Goal: Information Seeking & Learning: Learn about a topic

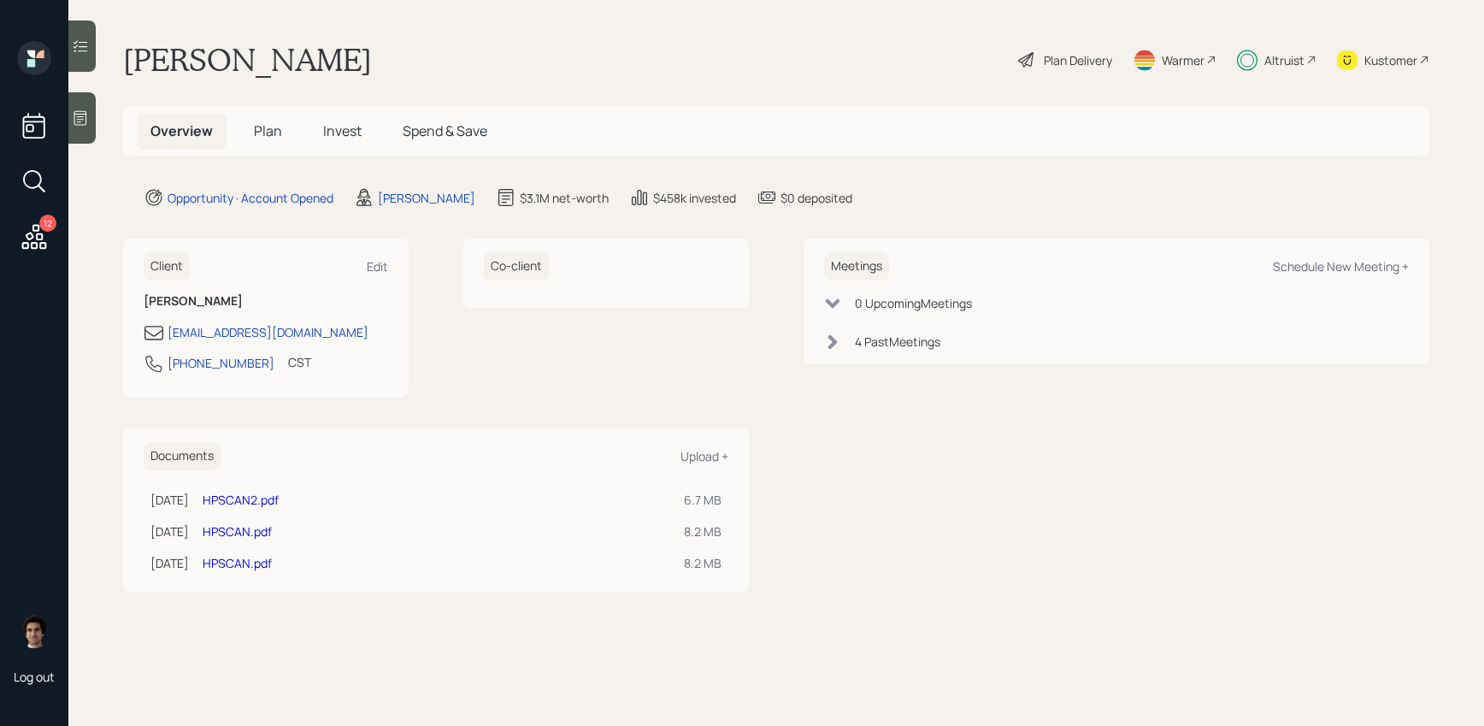
click at [369, 137] on h5 "Invest" at bounding box center [343, 131] width 66 height 37
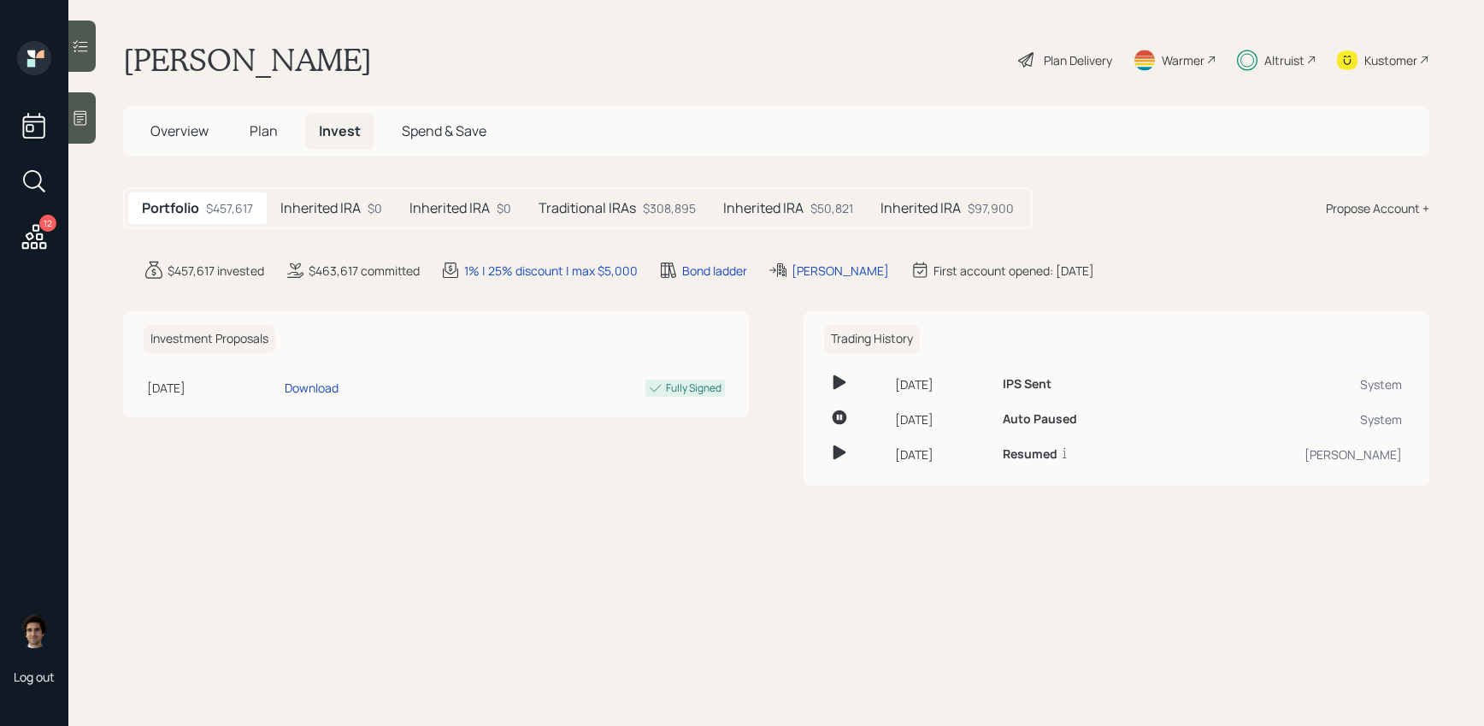
click at [370, 213] on div "$0" at bounding box center [375, 208] width 15 height 18
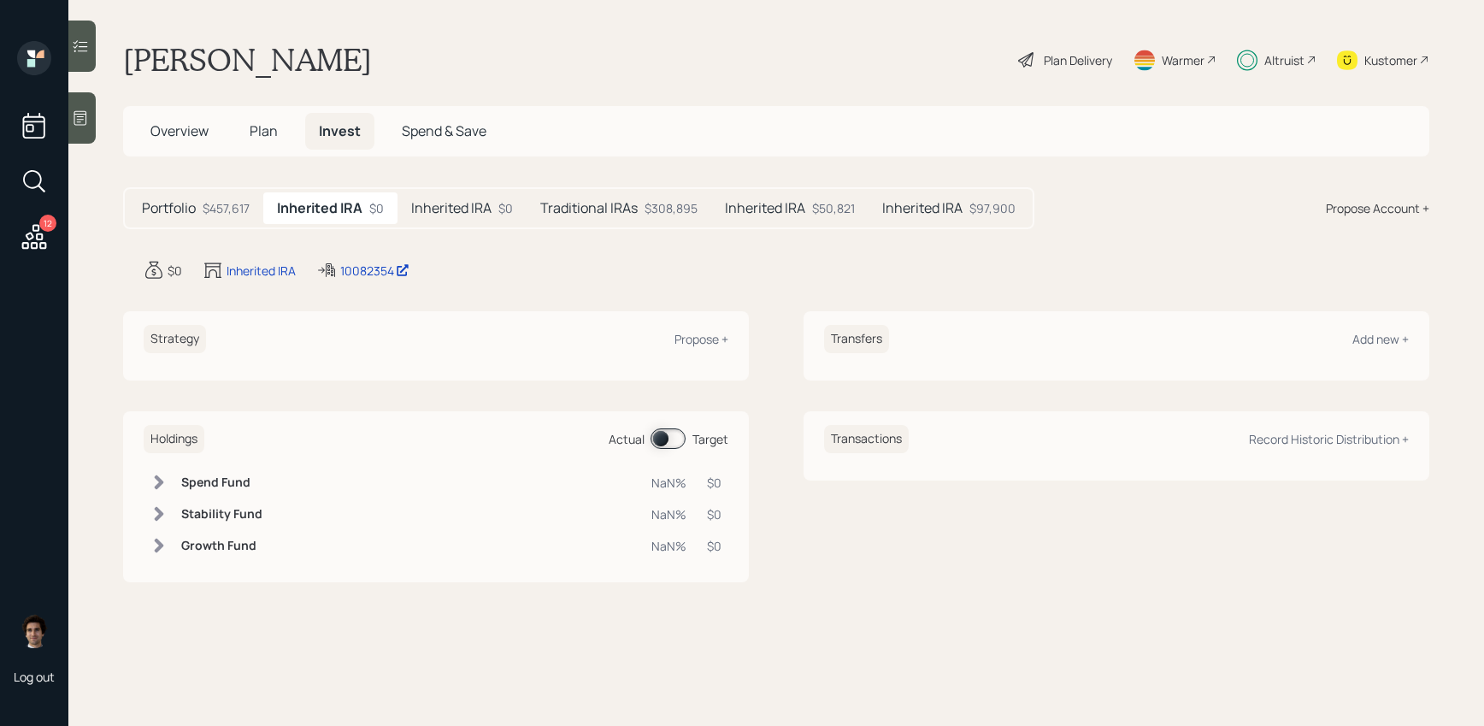
click at [439, 212] on h5 "Inherited IRA" at bounding box center [451, 208] width 80 height 16
click at [595, 215] on h5 "Traditional IRAs" at bounding box center [588, 208] width 97 height 16
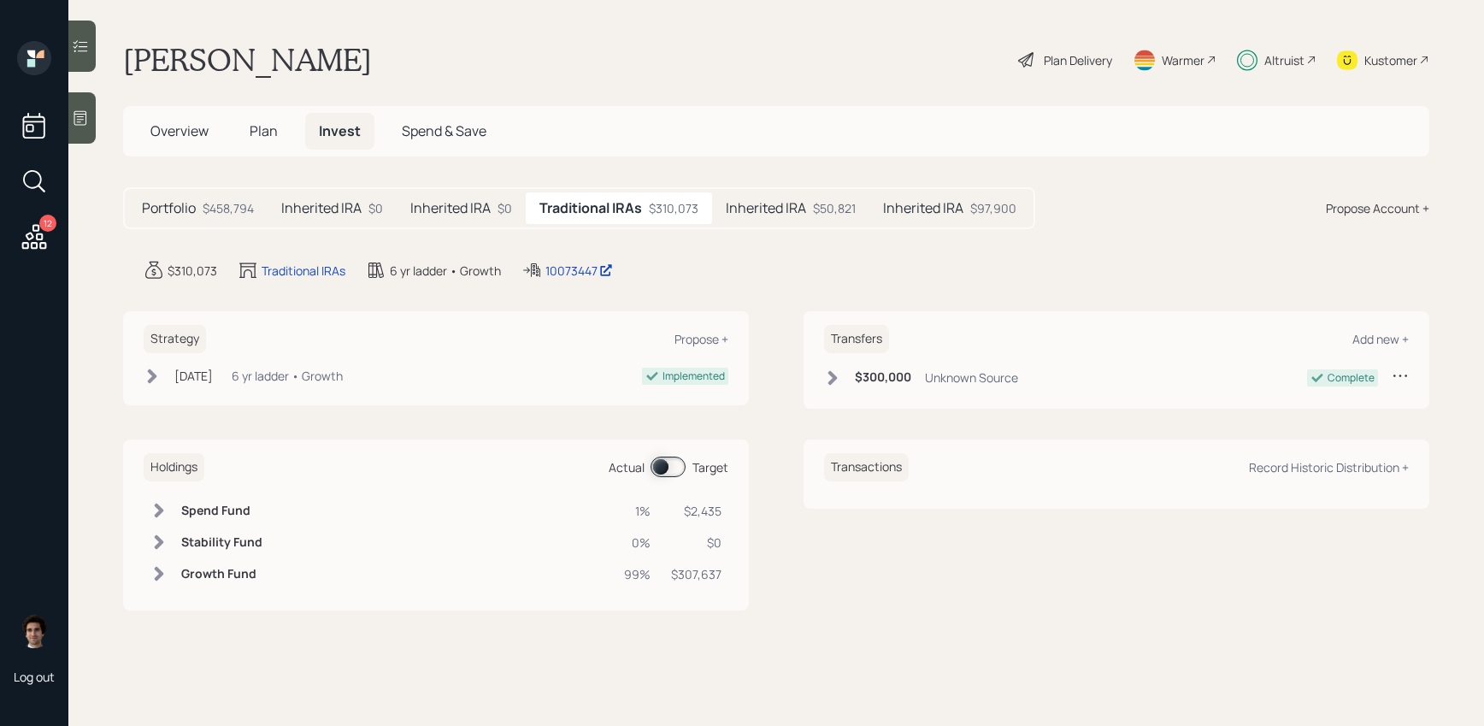
click at [767, 200] on h5 "Inherited IRA" at bounding box center [766, 208] width 80 height 16
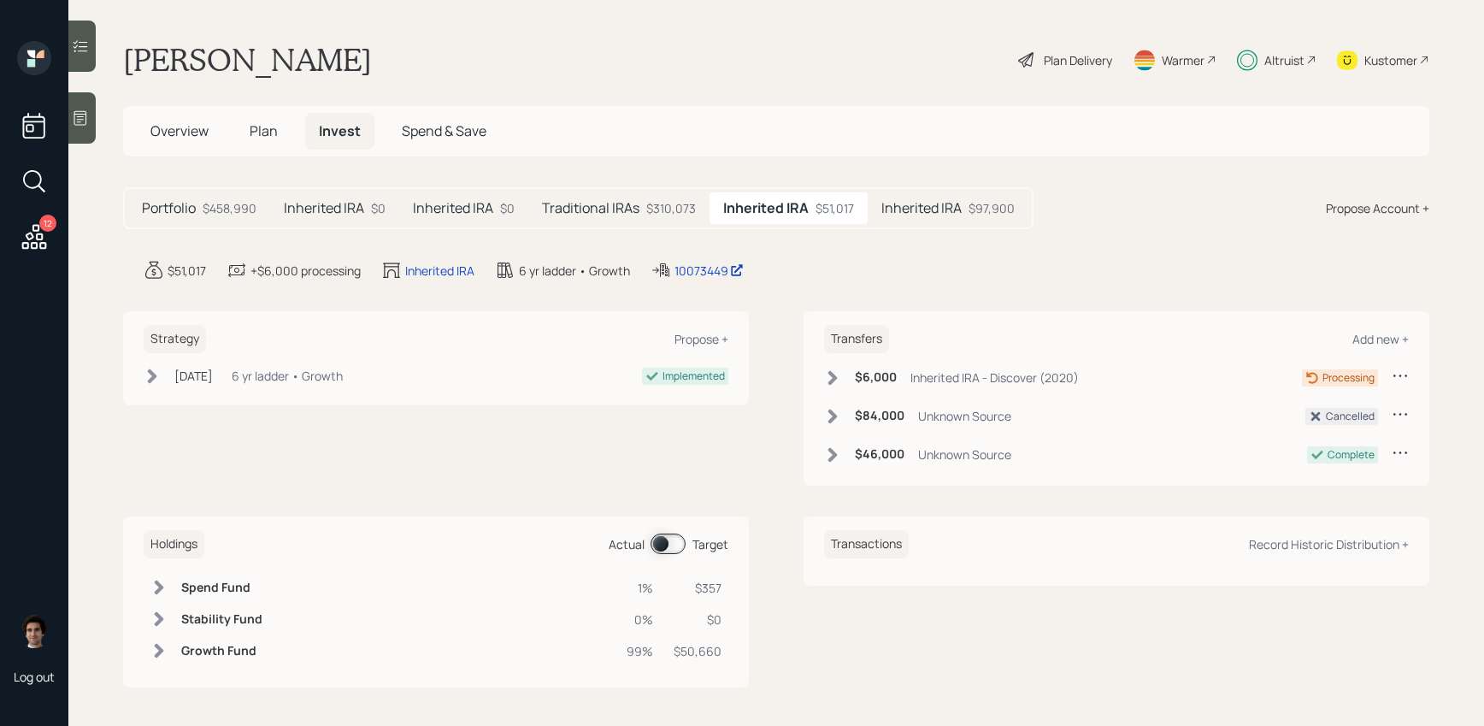
click at [934, 208] on h5 "Inherited IRA" at bounding box center [922, 208] width 80 height 16
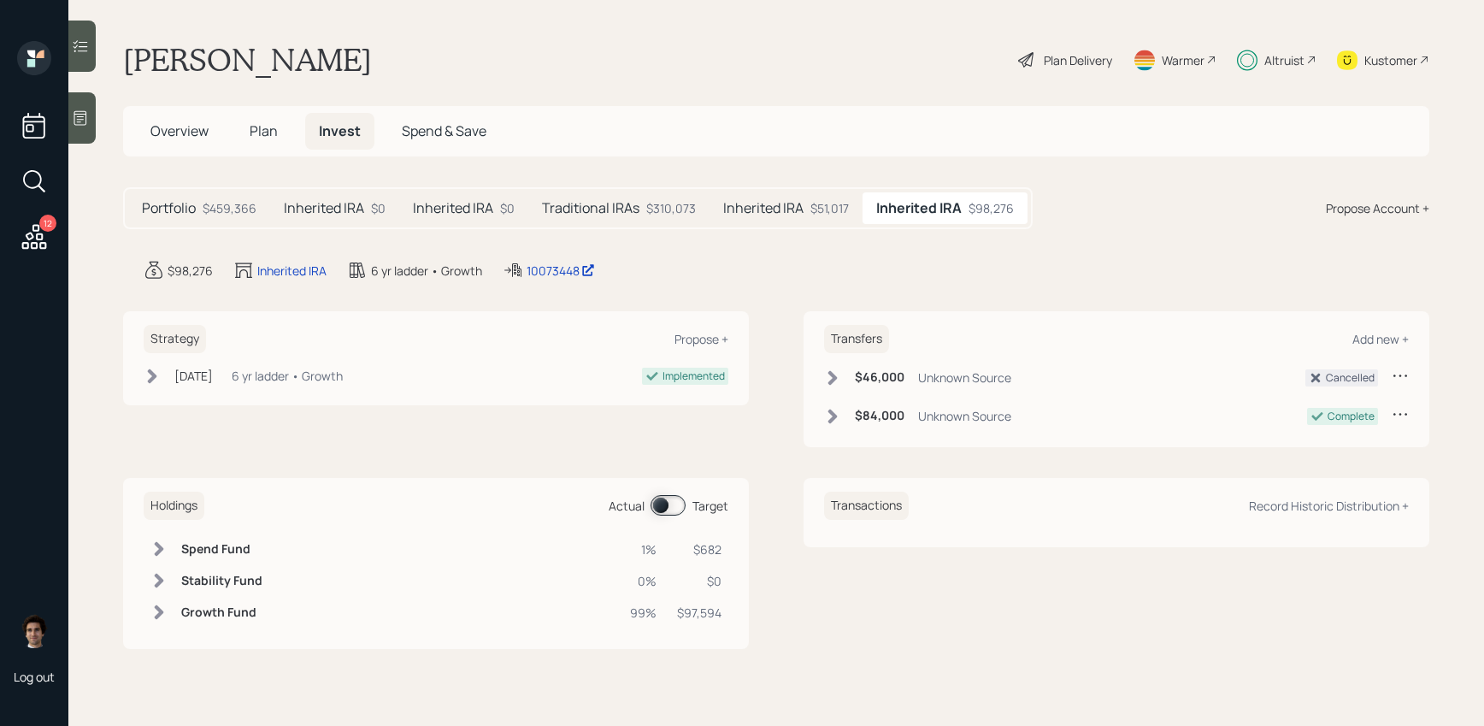
click at [821, 204] on div "$51,017" at bounding box center [830, 208] width 38 height 18
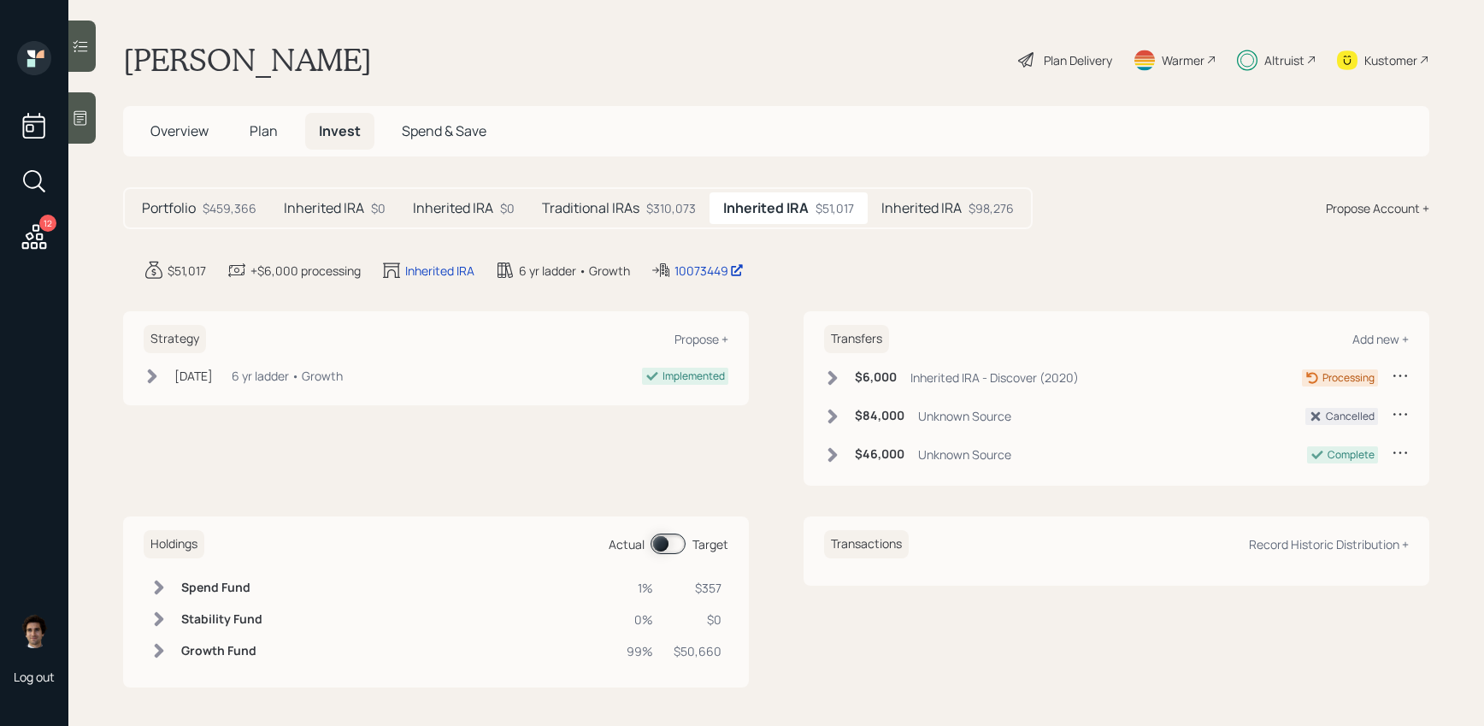
click at [676, 206] on div "$310,073" at bounding box center [671, 208] width 50 height 18
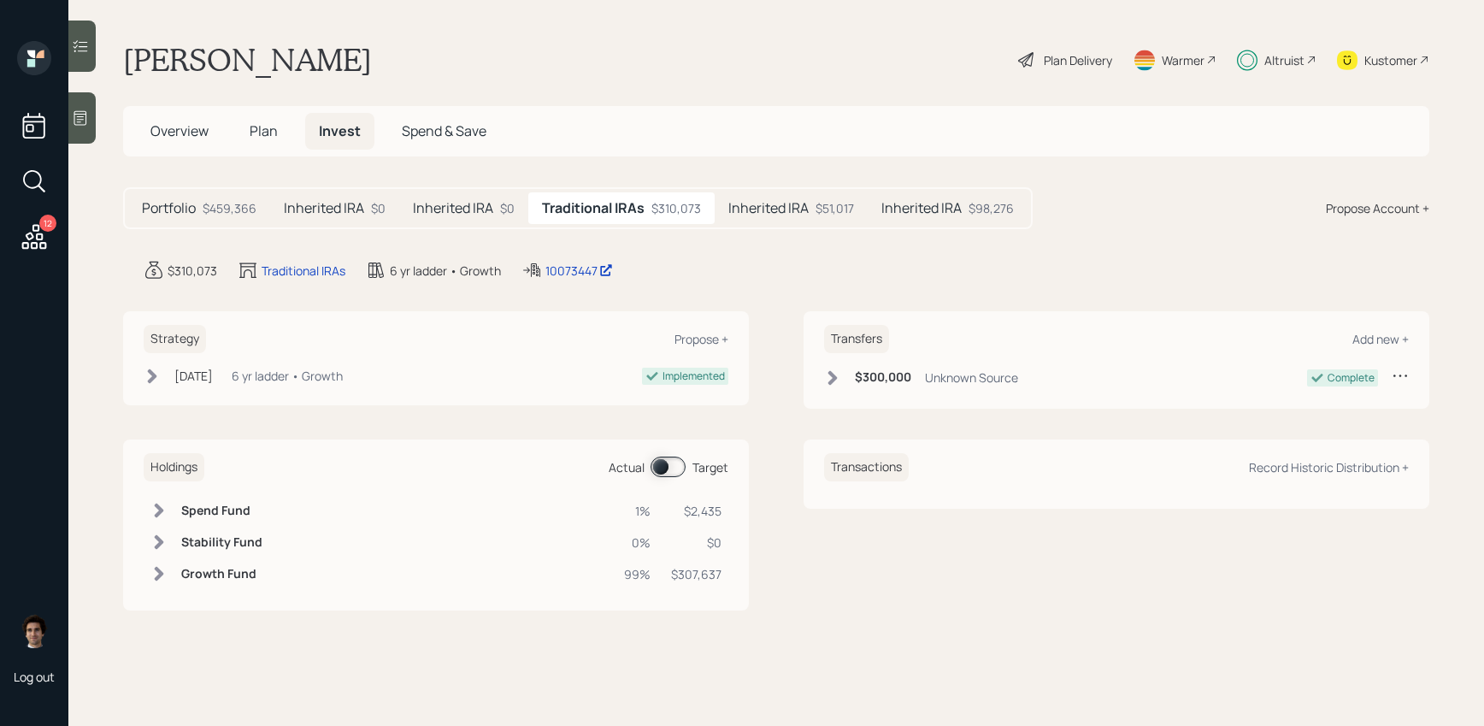
click at [948, 209] on h5 "Inherited IRA" at bounding box center [922, 208] width 80 height 16
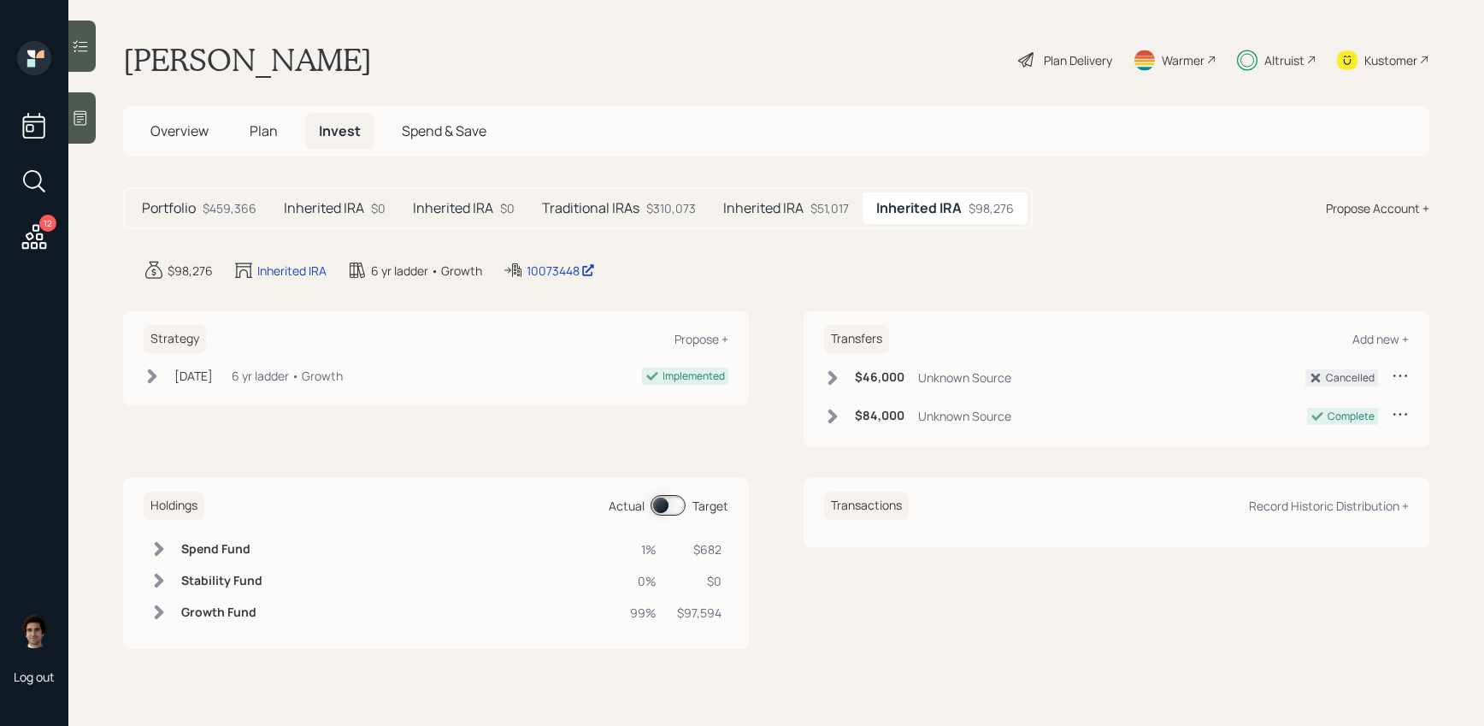
click at [773, 207] on h5 "Inherited IRA" at bounding box center [763, 208] width 80 height 16
